Goal: Information Seeking & Learning: Learn about a topic

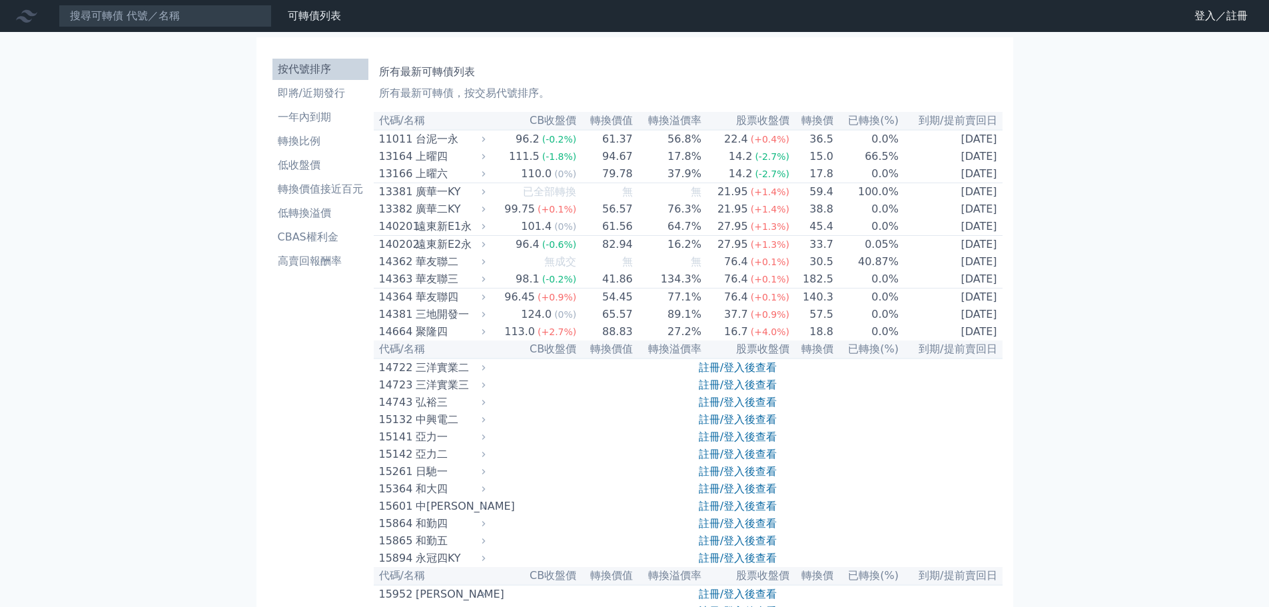
click at [745, 374] on link "註冊/登入後查看" at bounding box center [738, 367] width 78 height 13
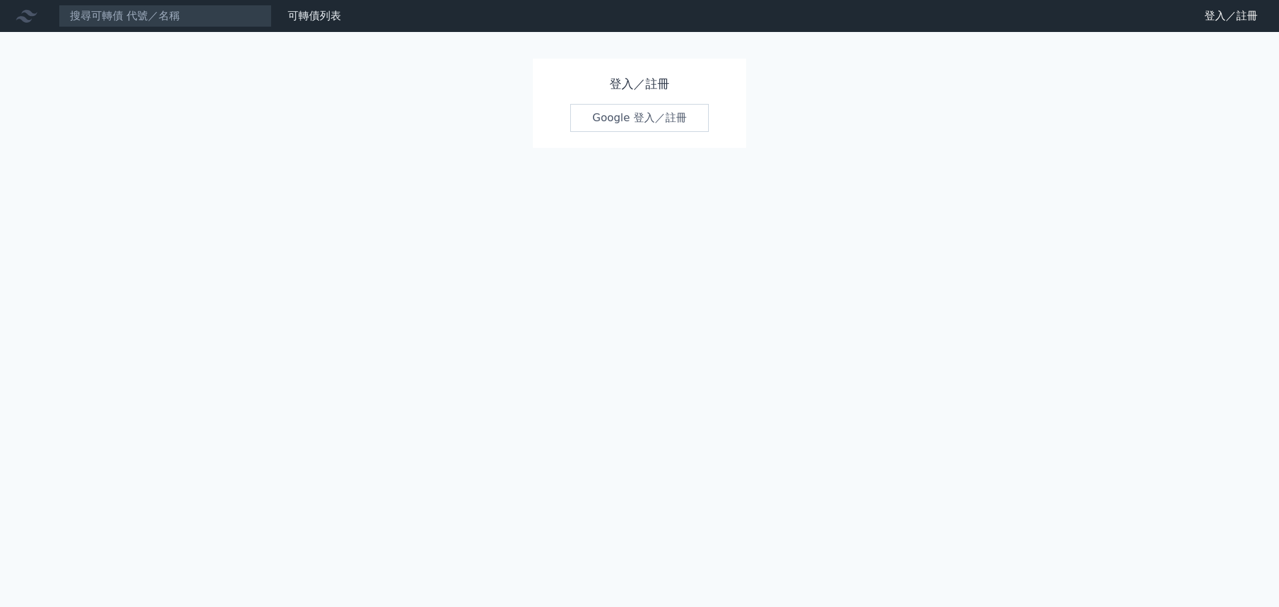
drag, startPoint x: 609, startPoint y: 91, endPoint x: 614, endPoint y: 105, distance: 14.4
click at [609, 93] on h1 "登入／註冊" at bounding box center [639, 84] width 139 height 19
click at [615, 105] on link "Google 登入／註冊" at bounding box center [639, 118] width 139 height 28
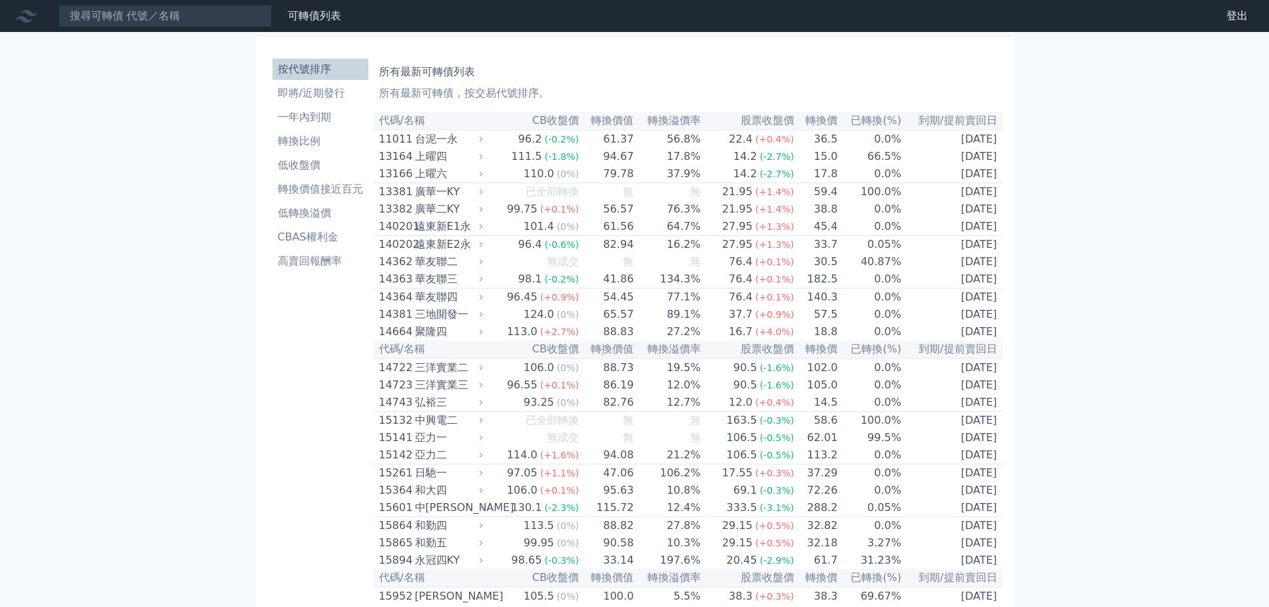
click at [857, 122] on th "已轉換(%)" at bounding box center [870, 121] width 64 height 18
click at [564, 117] on th "CB收盤價" at bounding box center [532, 121] width 93 height 18
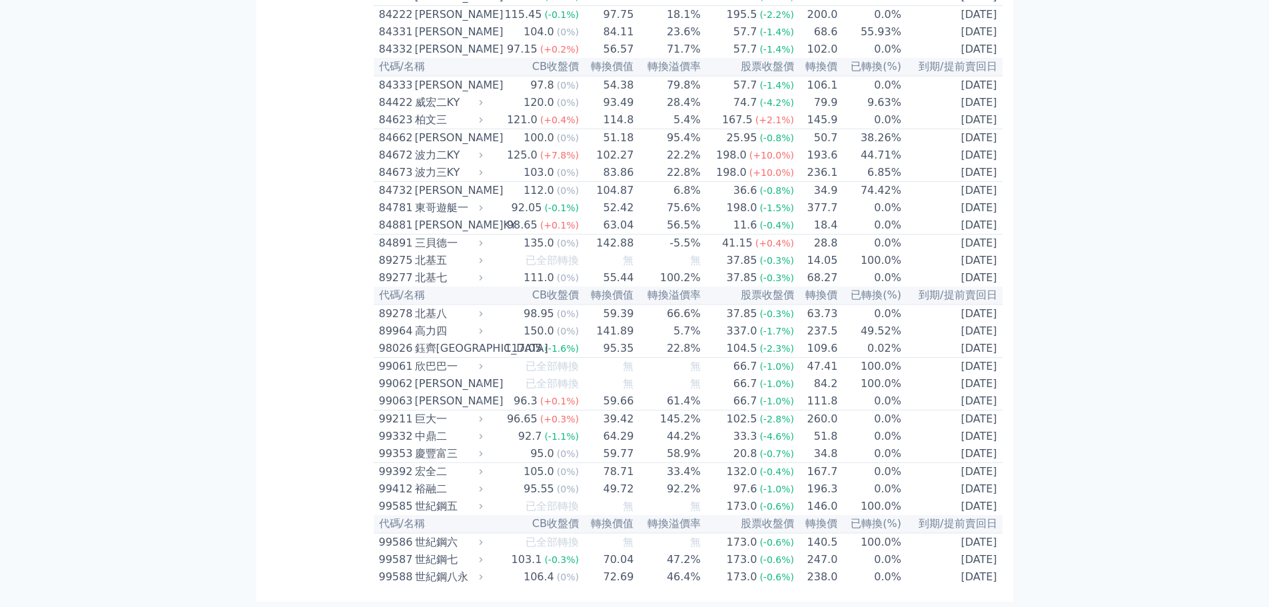
scroll to position [7716, 0]
